Goal: Register for event/course

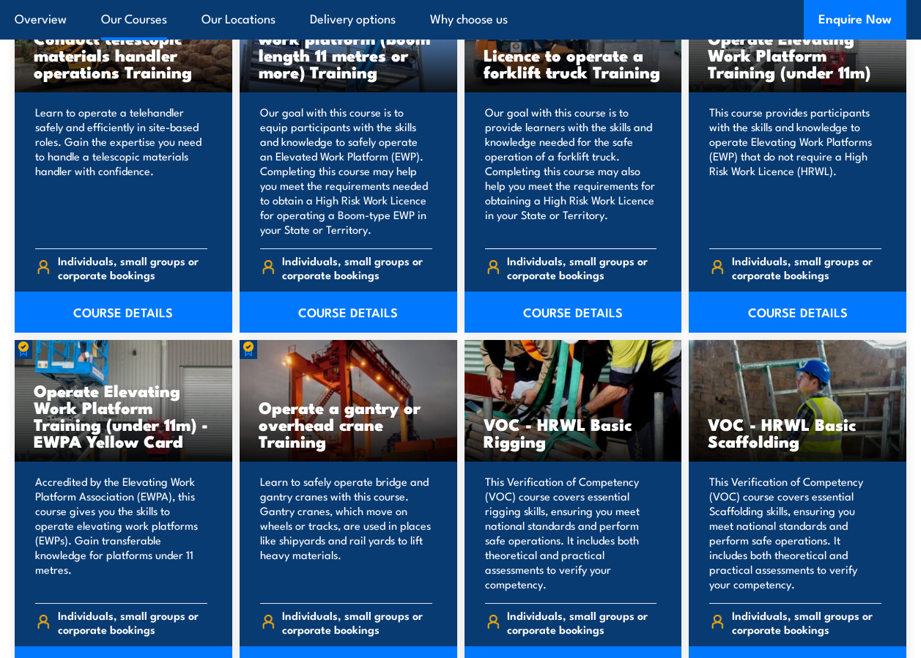
scroll to position [1172, 0]
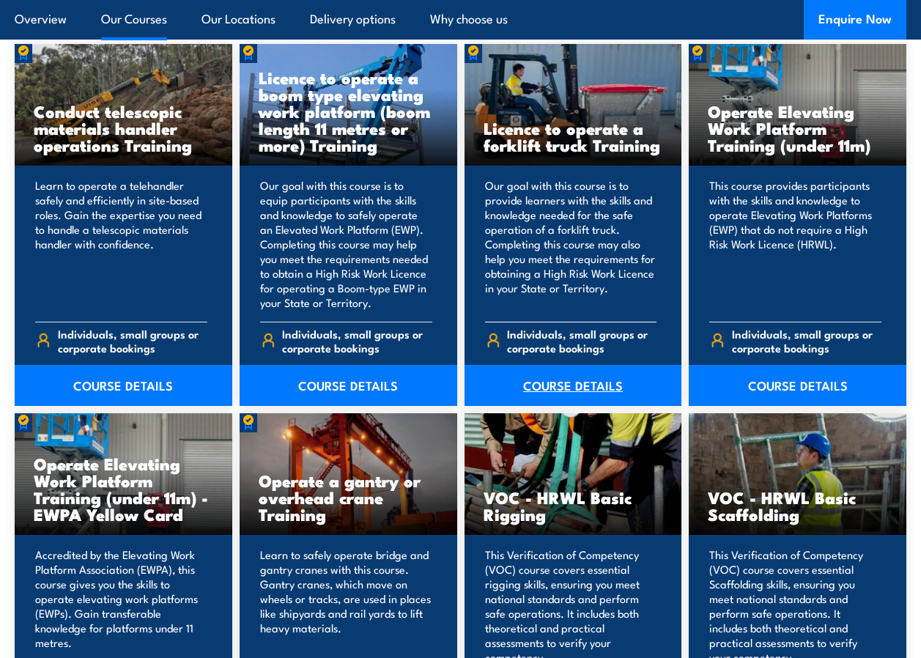
click at [539, 383] on link "COURSE DETAILS" at bounding box center [574, 385] width 218 height 41
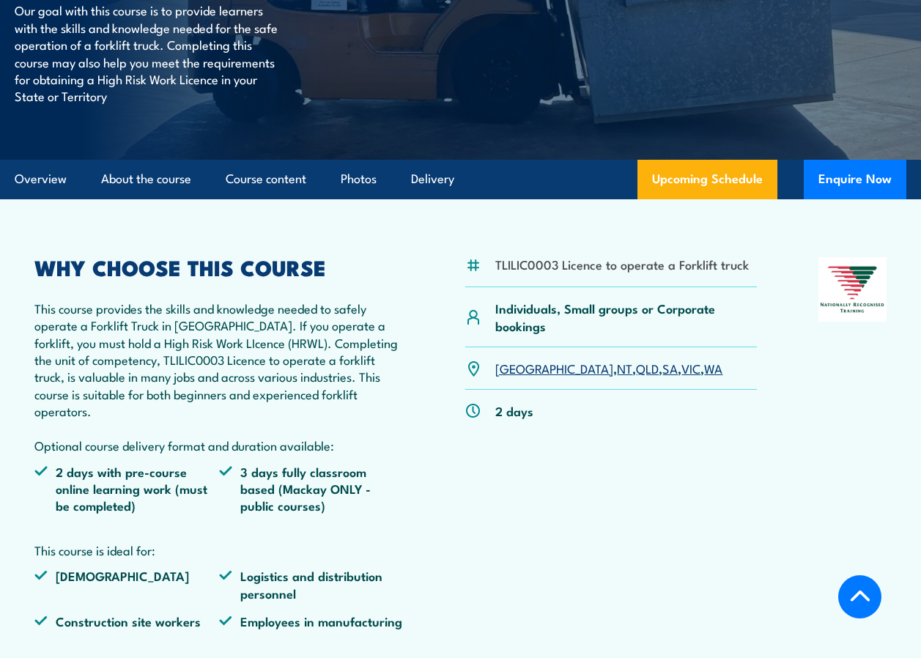
scroll to position [293, 0]
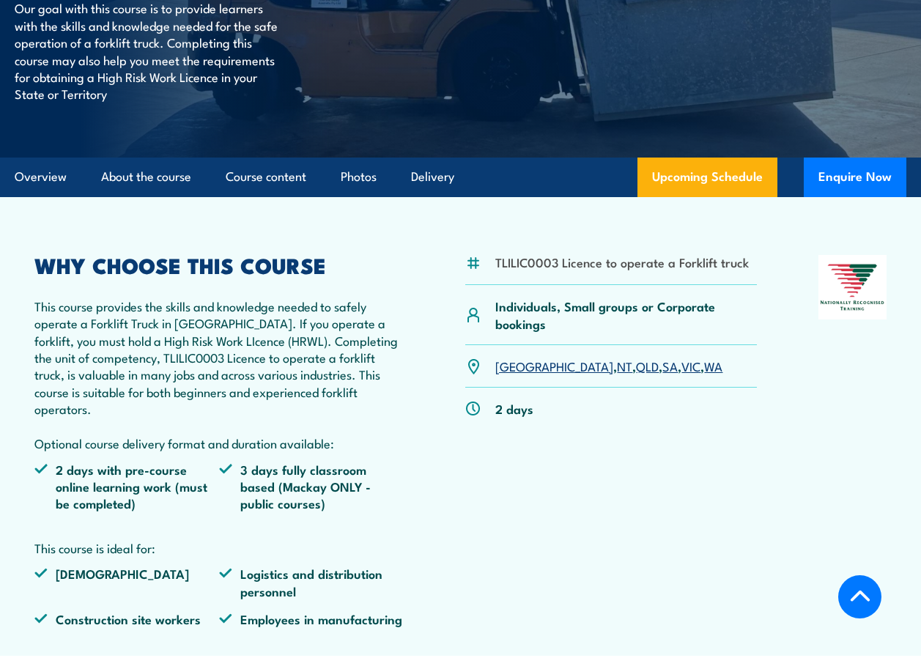
click at [507, 365] on link "[GEOGRAPHIC_DATA]" at bounding box center [554, 366] width 118 height 18
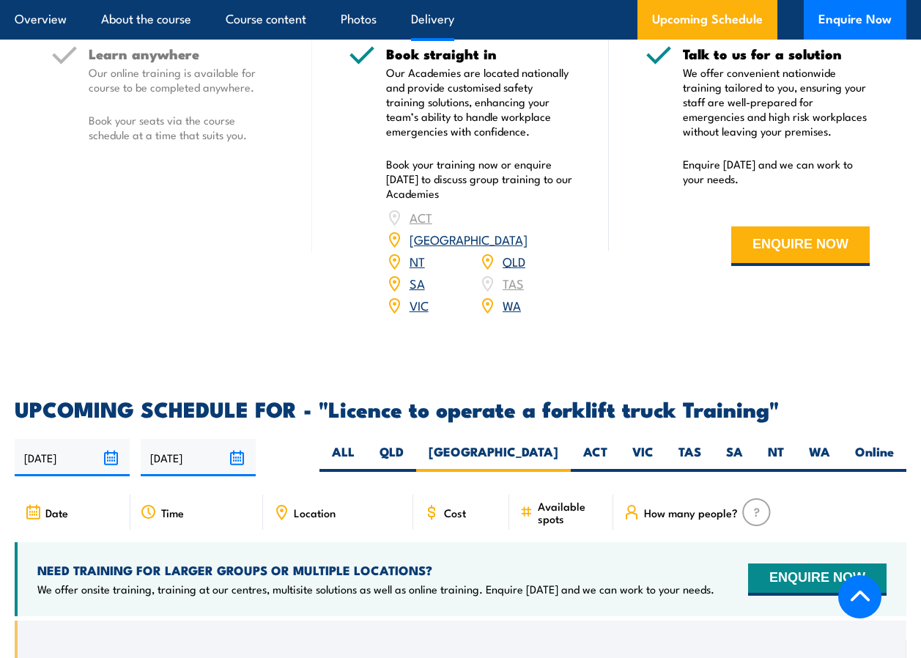
scroll to position [2049, 0]
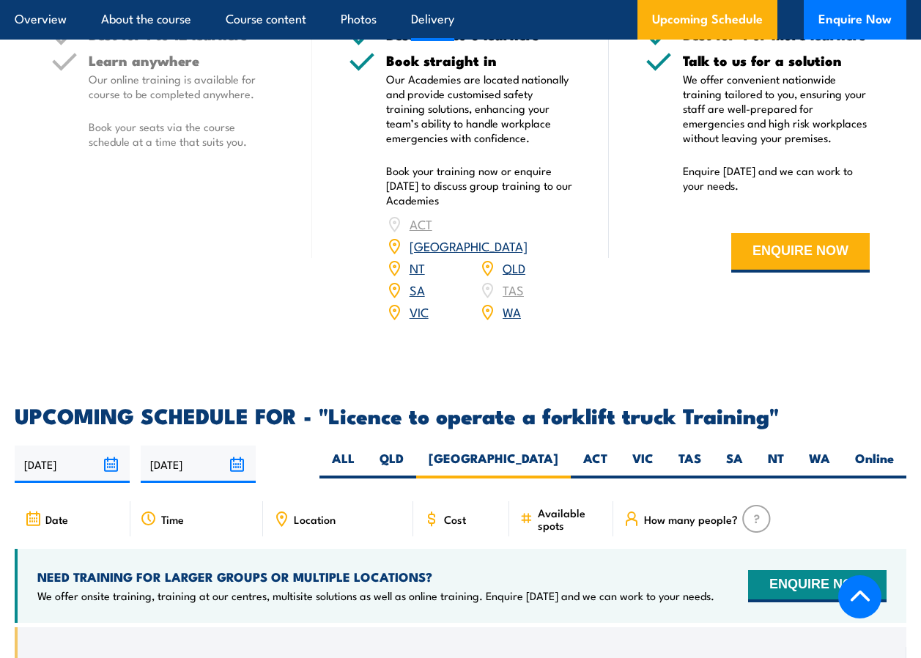
click at [520, 237] on link "[GEOGRAPHIC_DATA]" at bounding box center [469, 246] width 118 height 18
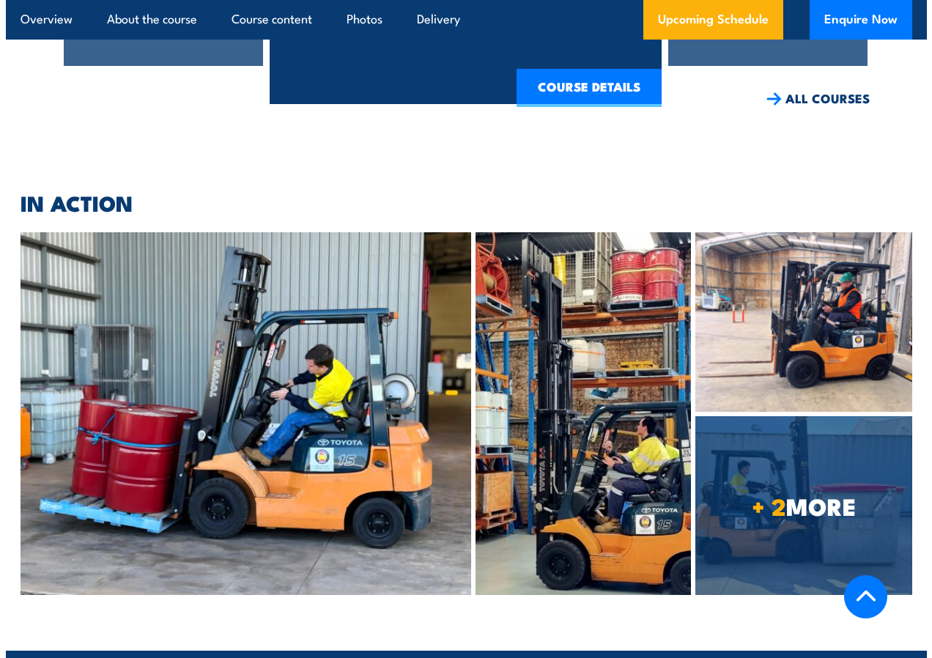
scroll to position [3368, 0]
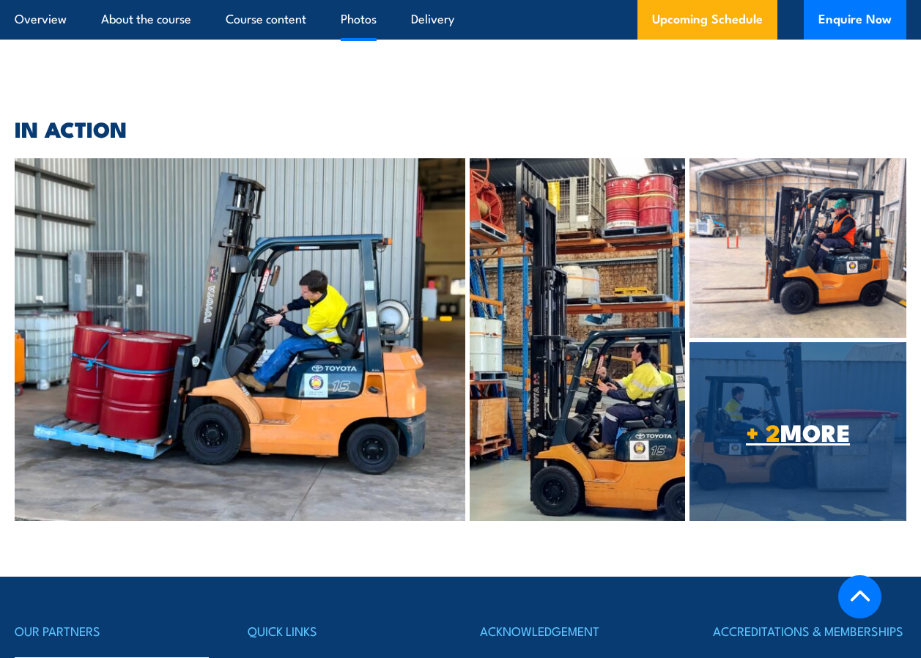
click at [832, 421] on span "+ 2 MORE" at bounding box center [797, 431] width 216 height 21
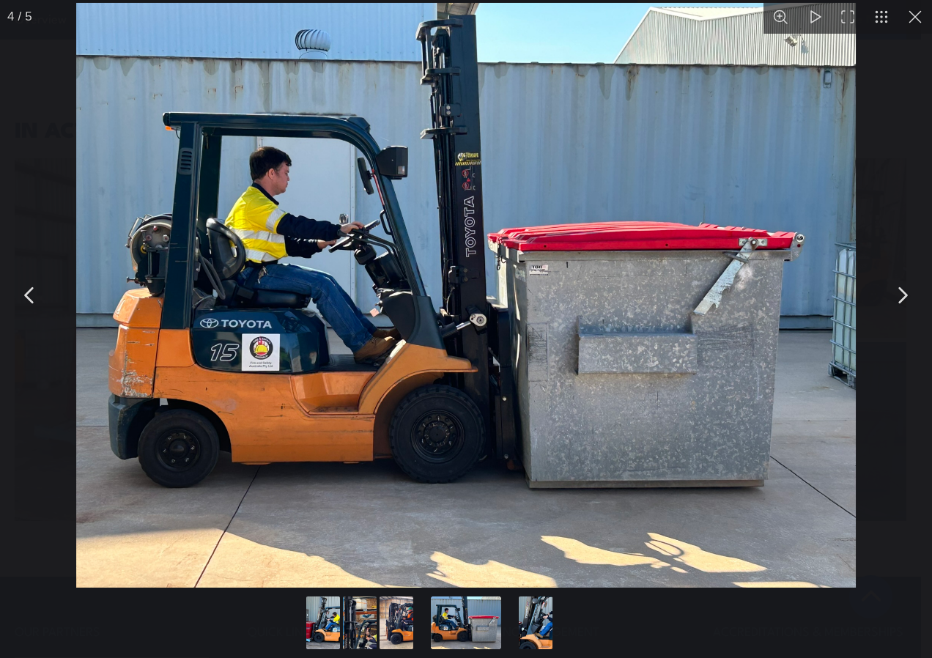
click at [906, 295] on button "You can close this modal content with the ESC key" at bounding box center [902, 295] width 37 height 37
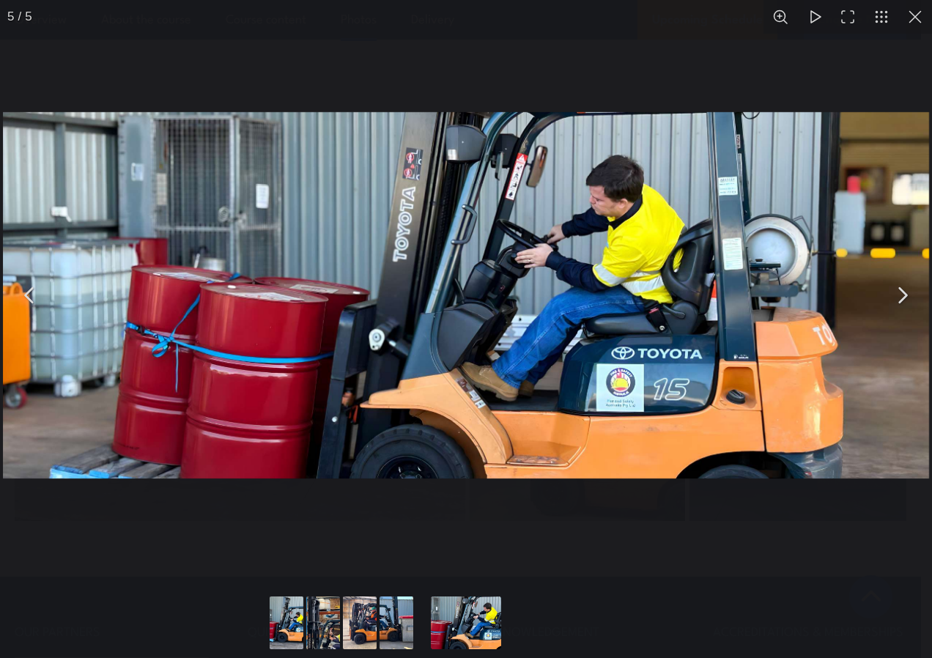
click at [906, 295] on button "You can close this modal content with the ESC key" at bounding box center [902, 295] width 37 height 37
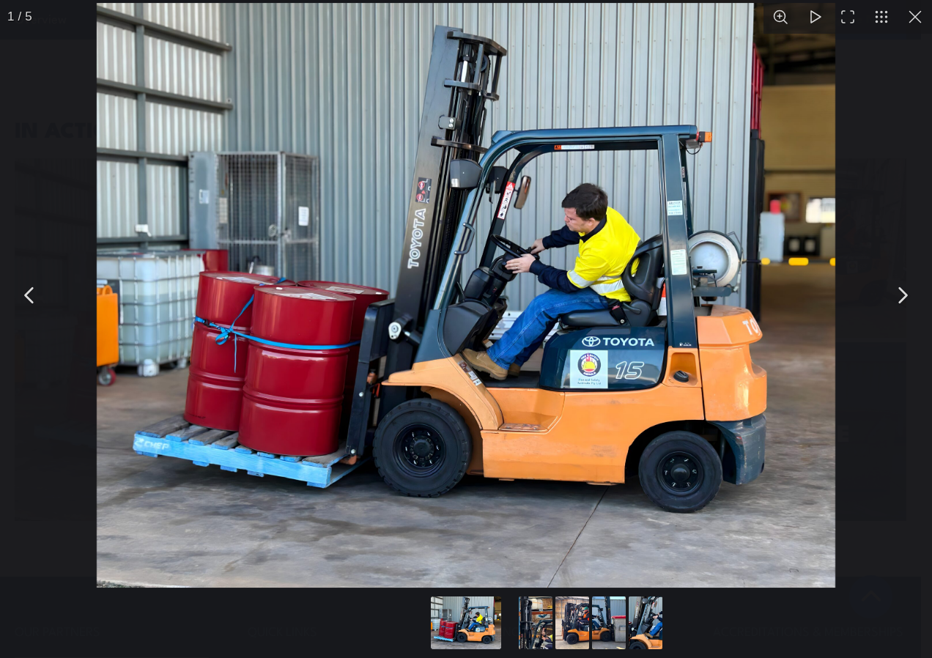
click at [906, 295] on button "You can close this modal content with the ESC key" at bounding box center [902, 295] width 37 height 37
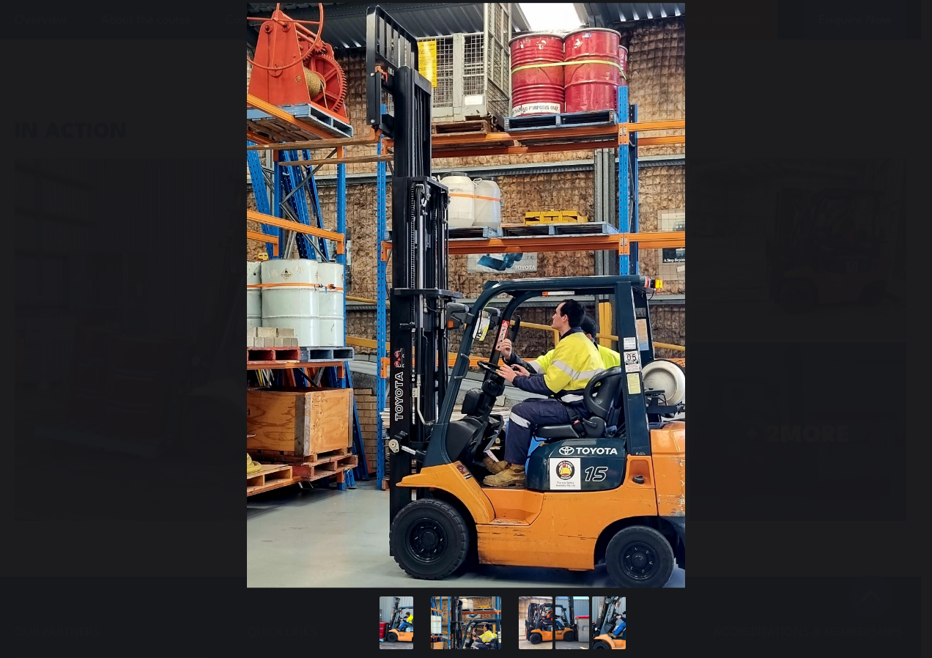
click at [906, 295] on button "You can close this modal content with the ESC key" at bounding box center [902, 295] width 37 height 37
